Goal: Task Accomplishment & Management: Manage account settings

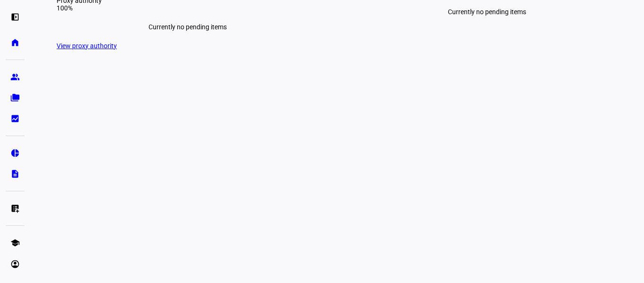
scroll to position [301, 0]
click at [18, 78] on eth-mat-symbol "group" at bounding box center [14, 76] width 9 height 9
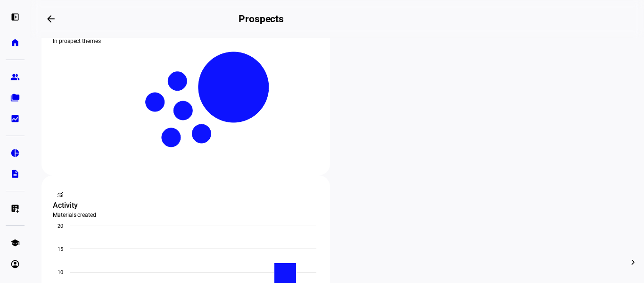
scroll to position [221, 0]
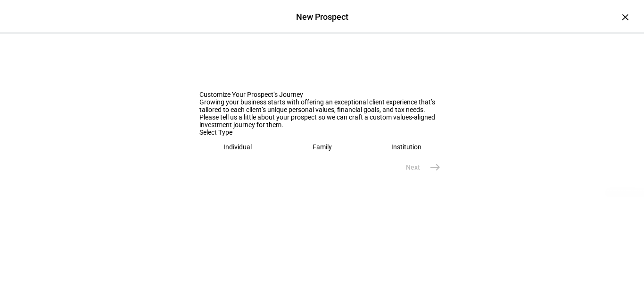
click at [242, 150] on div "Individual" at bounding box center [238, 147] width 28 height 8
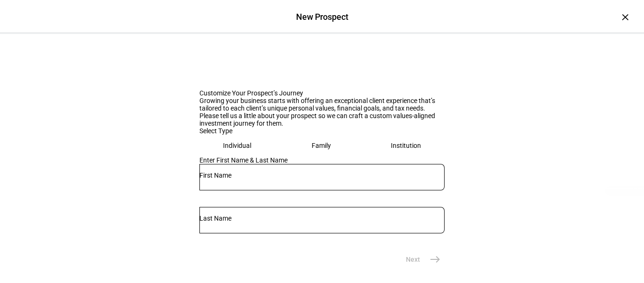
scroll to position [0, 0]
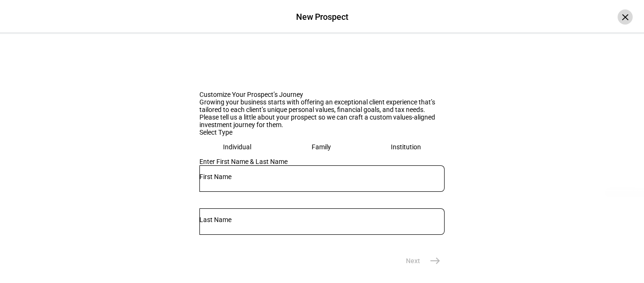
click at [618, 18] on div "×" at bounding box center [625, 16] width 15 height 15
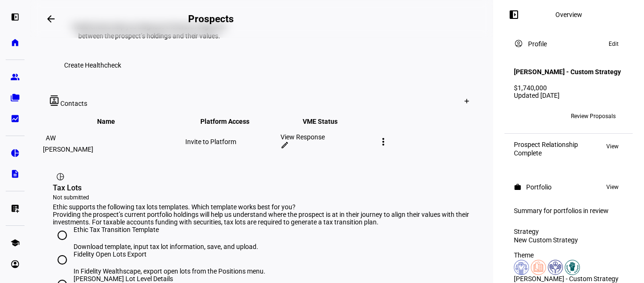
scroll to position [510, 0]
click at [63, 225] on input "Ethic Tax Transition Template Download template, input tax lot information, sav…" at bounding box center [62, 234] width 19 height 19
radio input "true"
click at [212, 25] on eth-layout-page-header "arrow_backwards Prospects Overview left_panel_close" at bounding box center [261, 19] width 463 height 38
click at [577, 117] on span "Review Proposals" at bounding box center [593, 115] width 45 height 15
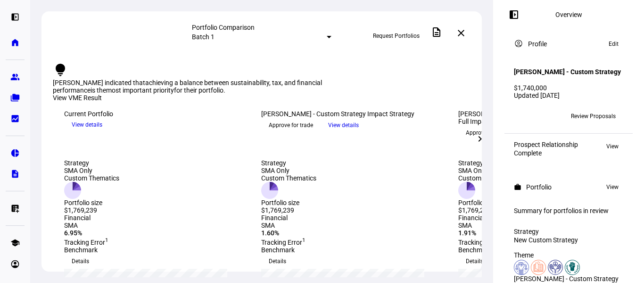
scroll to position [29, 0]
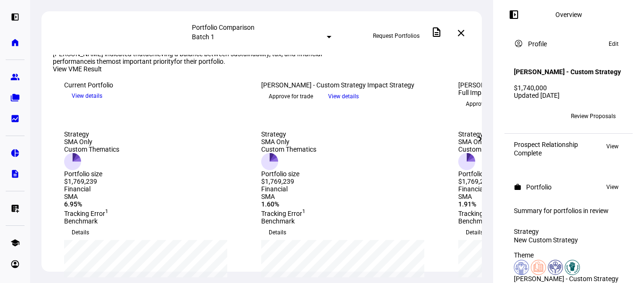
click at [477, 141] on mat-icon "chevron_right" at bounding box center [479, 138] width 11 height 11
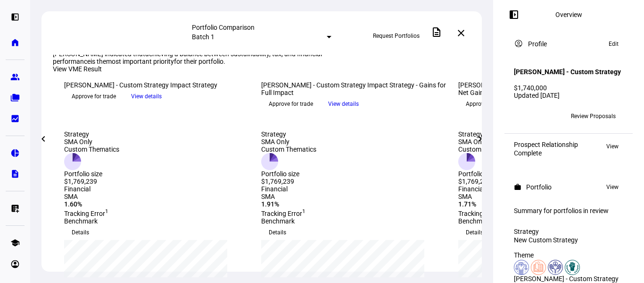
drag, startPoint x: 426, startPoint y: 106, endPoint x: 333, endPoint y: 95, distance: 94.0
click at [333, 95] on div "[PERSON_NAME] - Custom Strategy Impact Strategy - Gains for Full Impact keyboar…" at bounding box center [354, 88] width 186 height 15
copy div "Custom Strategy Impact Strategy - Gains for Full Impact"
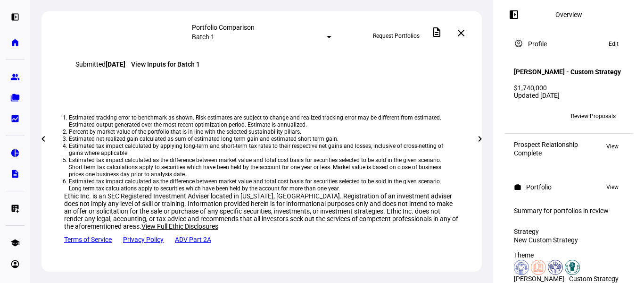
scroll to position [1042, 0]
click at [459, 34] on mat-icon "close" at bounding box center [461, 32] width 11 height 11
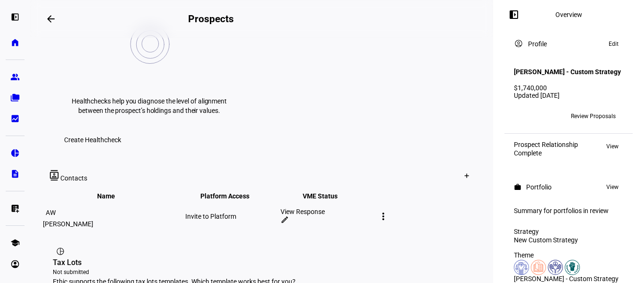
scroll to position [435, 0]
